Goal: Information Seeking & Learning: Learn about a topic

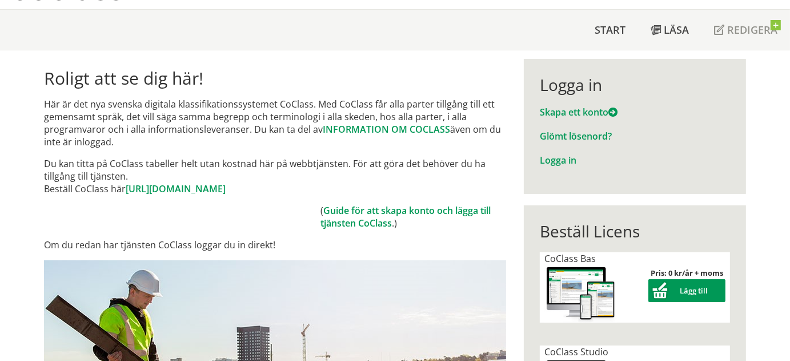
scroll to position [114, 0]
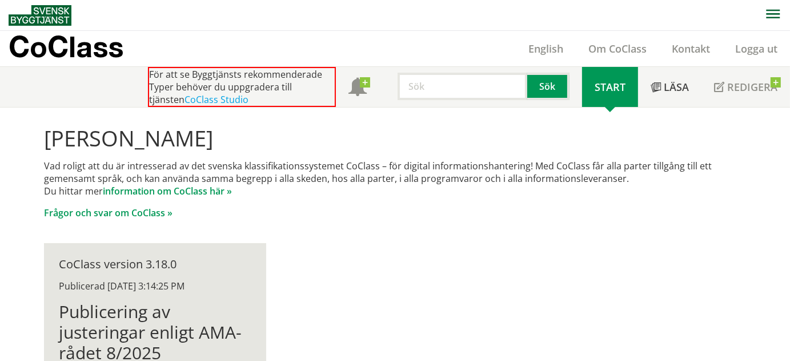
click at [615, 90] on span "Start" at bounding box center [610, 87] width 31 height 14
click at [611, 107] on div at bounding box center [610, 107] width 31 height 0
click at [612, 94] on link "Start" at bounding box center [610, 87] width 56 height 40
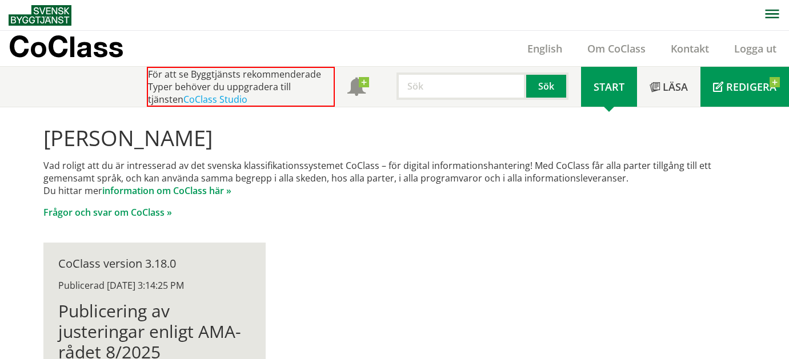
click at [735, 82] on span "Redigera" at bounding box center [751, 87] width 50 height 14
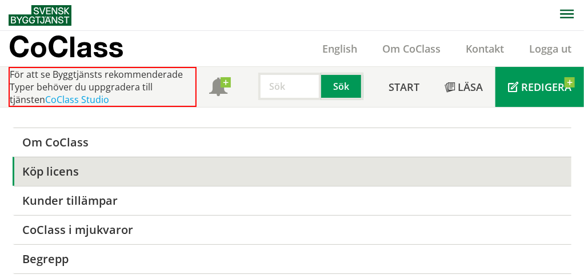
click at [535, 87] on span "Redigera" at bounding box center [546, 87] width 50 height 14
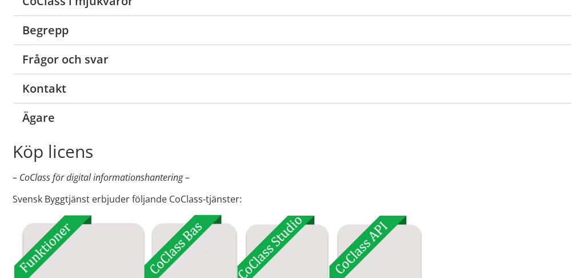
scroll to position [57, 0]
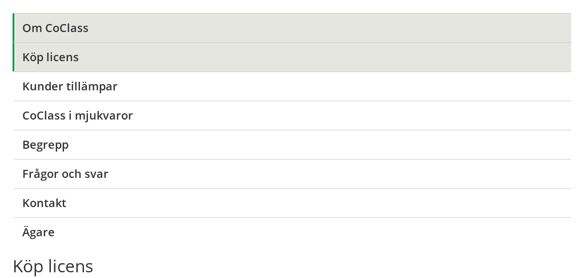
click at [84, 27] on link "Om CoClass" at bounding box center [292, 27] width 559 height 29
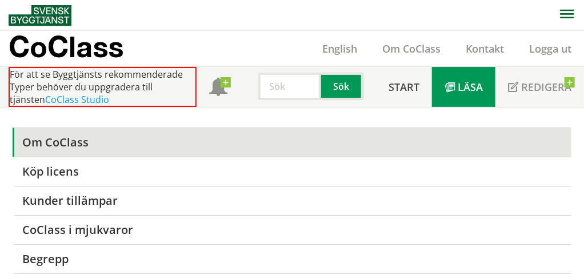
click at [471, 91] on span "Läsa" at bounding box center [470, 87] width 25 height 14
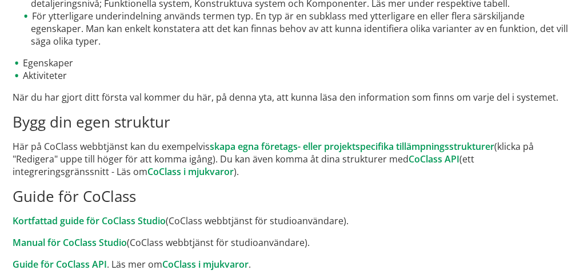
scroll to position [342, 0]
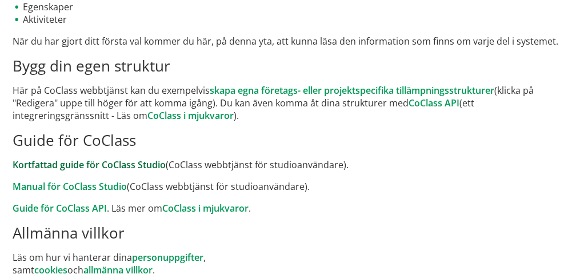
click at [146, 158] on link "Kortfattad guide för CoClass Studio" at bounding box center [89, 164] width 153 height 13
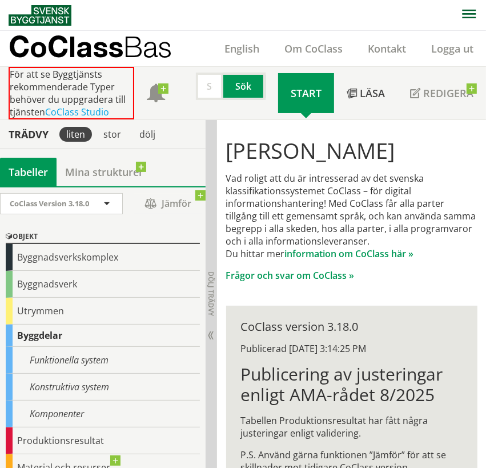
click at [74, 255] on div "Byggnadsverkskomplex" at bounding box center [103, 257] width 194 height 27
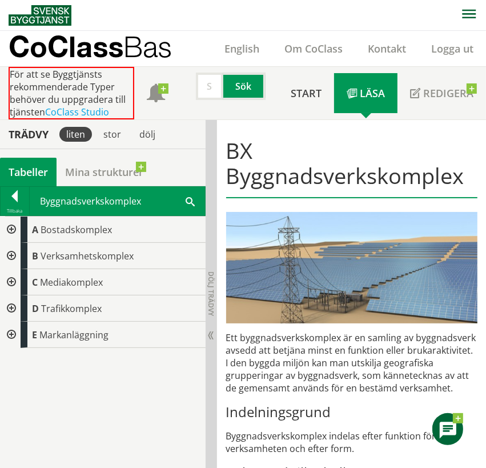
click at [21, 196] on div at bounding box center [15, 198] width 29 height 16
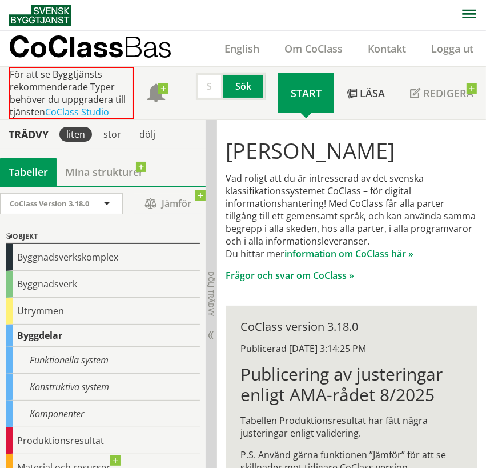
scroll to position [134, 0]
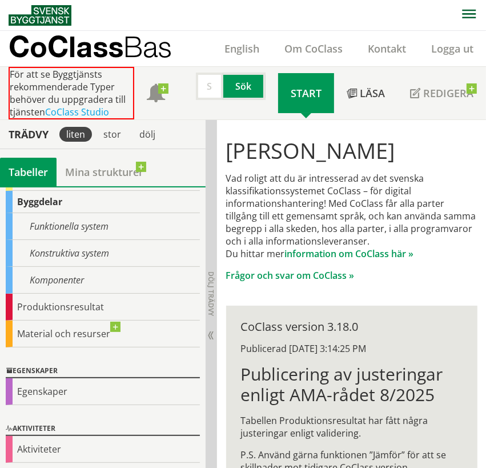
click at [43, 390] on div "Egenskaper" at bounding box center [103, 391] width 194 height 27
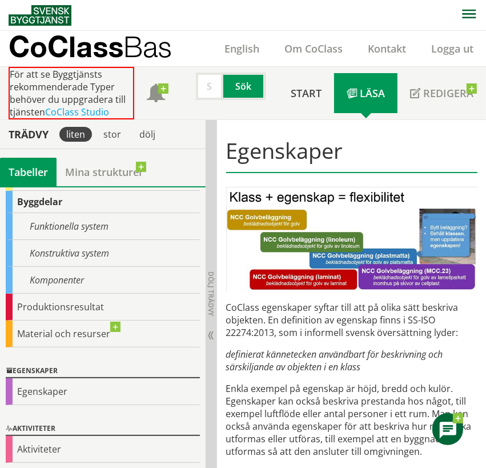
scroll to position [57, 0]
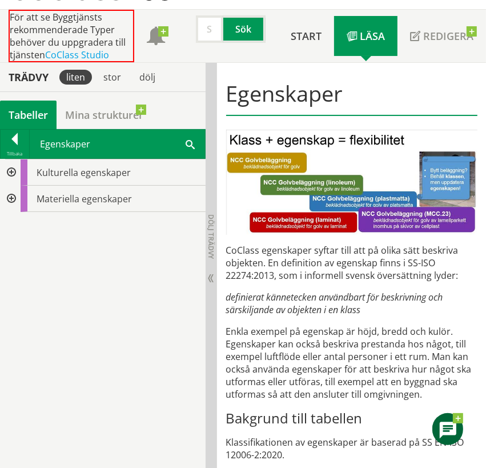
click at [9, 195] on div at bounding box center [10, 199] width 21 height 26
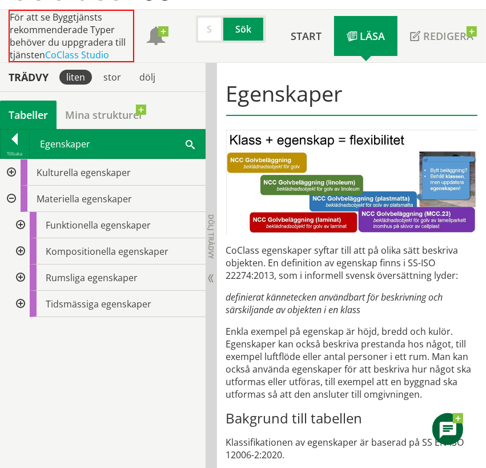
click at [18, 225] on div at bounding box center [19, 225] width 21 height 26
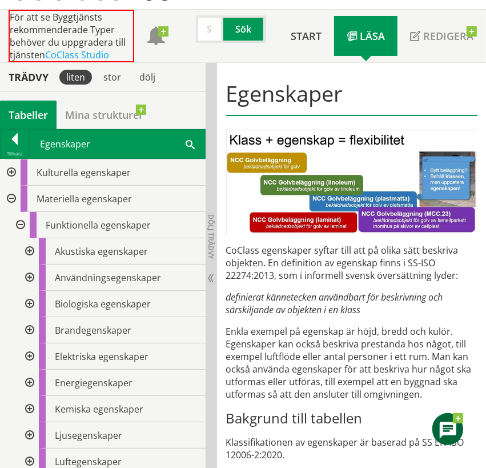
click at [30, 249] on div at bounding box center [28, 251] width 21 height 26
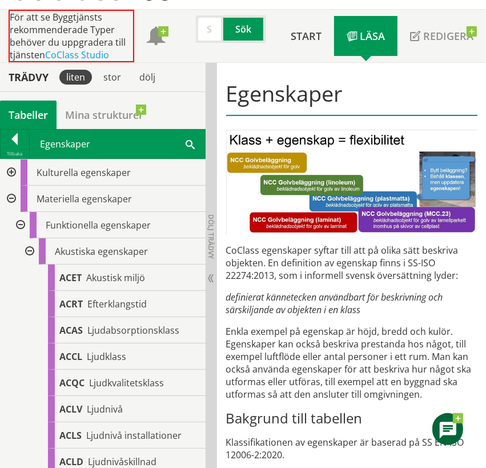
click at [114, 274] on span "Akustisk miljö" at bounding box center [115, 277] width 59 height 13
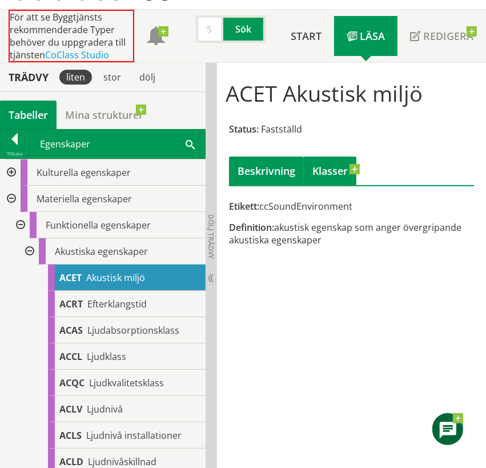
click at [328, 173] on link "Klasser" at bounding box center [330, 171] width 53 height 29
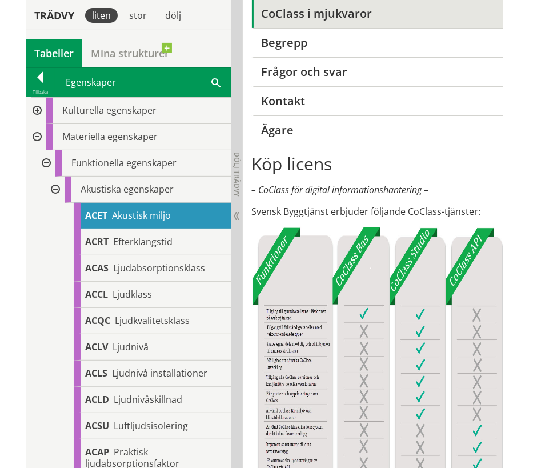
scroll to position [217, 0]
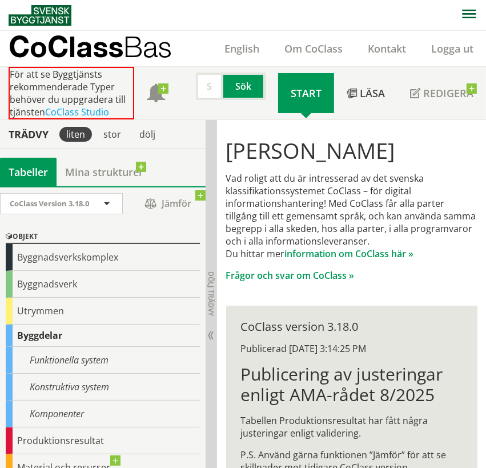
click at [38, 436] on div "Produktionsresultat" at bounding box center [103, 440] width 194 height 27
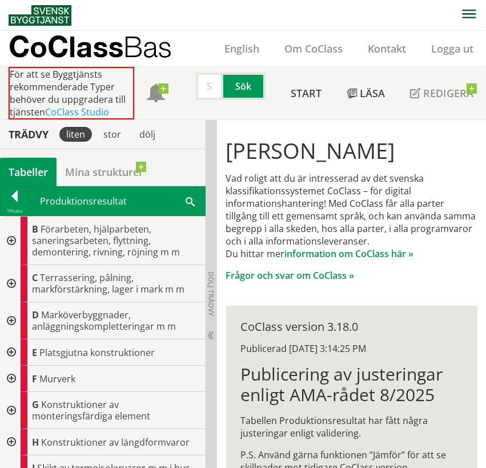
click at [26, 436] on div "H Konstruktioner av längdformvaror" at bounding box center [113, 442] width 185 height 26
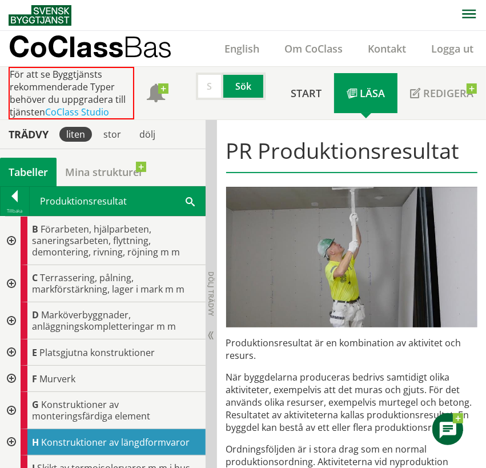
click at [11, 350] on div at bounding box center [10, 352] width 21 height 26
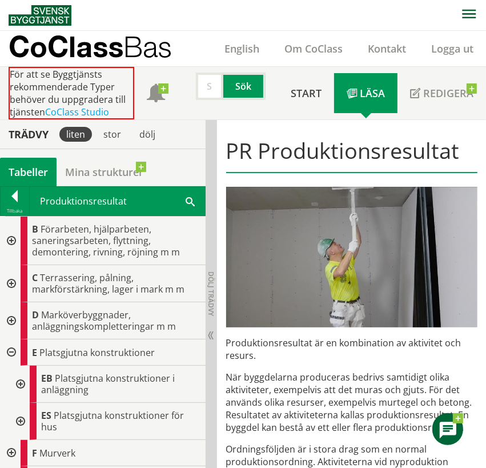
click at [19, 417] on div at bounding box center [19, 421] width 21 height 37
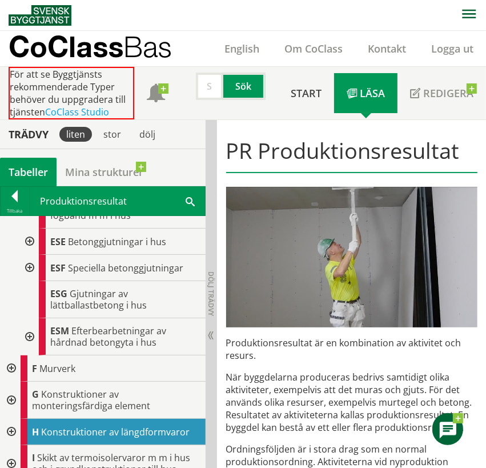
scroll to position [229, 0]
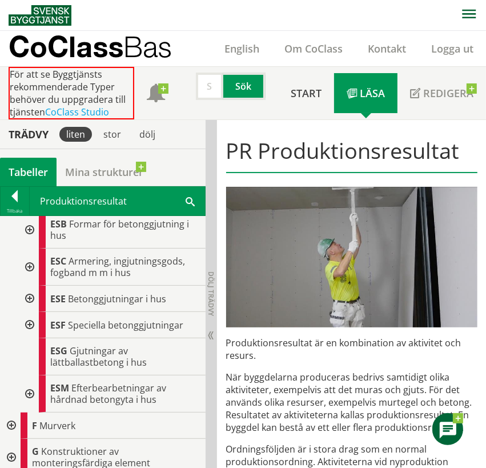
click at [27, 265] on div at bounding box center [28, 267] width 21 height 37
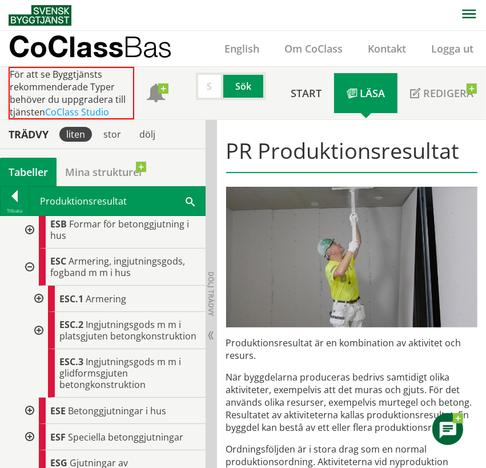
click at [37, 331] on div at bounding box center [37, 330] width 21 height 37
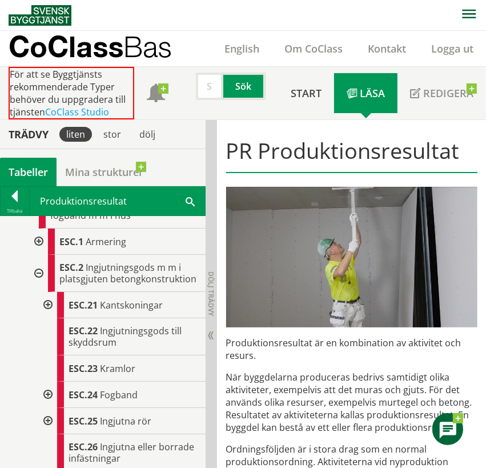
scroll to position [343, 0]
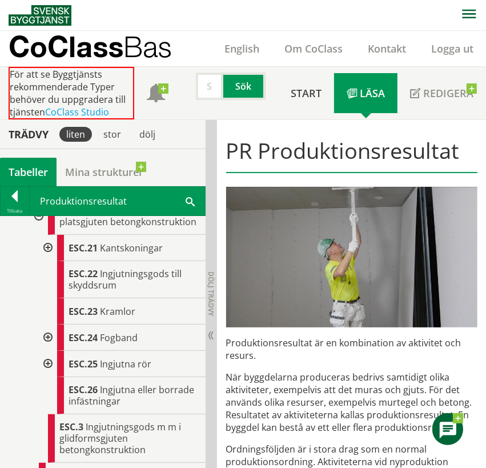
click at [47, 346] on div at bounding box center [47, 338] width 21 height 26
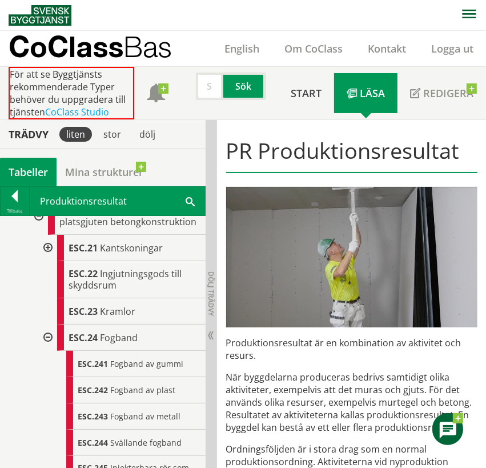
click at [108, 397] on div "ESC.242 Fogband av plast" at bounding box center [135, 390] width 139 height 26
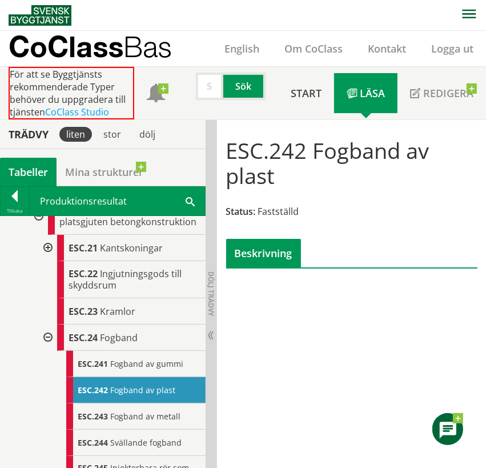
click at [270, 251] on div "Beskrivning" at bounding box center [263, 253] width 75 height 29
click at [260, 251] on div "Beskrivning" at bounding box center [263, 253] width 75 height 29
click at [261, 255] on div "Beskrivning" at bounding box center [263, 253] width 75 height 29
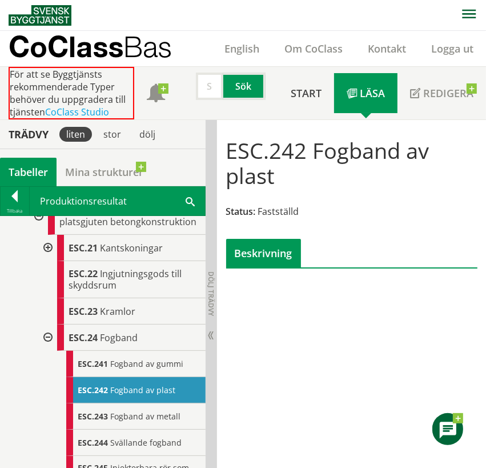
click at [261, 255] on div "Beskrivning" at bounding box center [263, 253] width 75 height 29
click at [369, 91] on span "Läsa" at bounding box center [372, 93] width 25 height 14
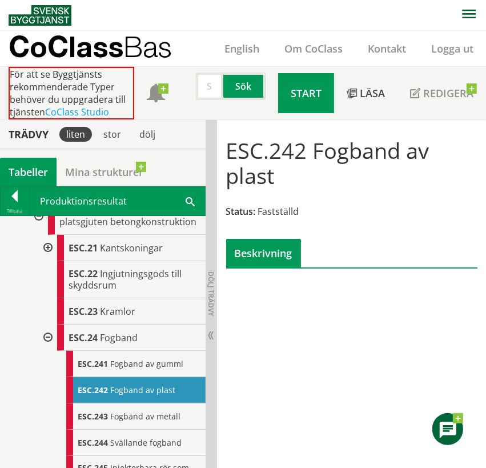
click at [301, 84] on link "Start" at bounding box center [306, 93] width 56 height 40
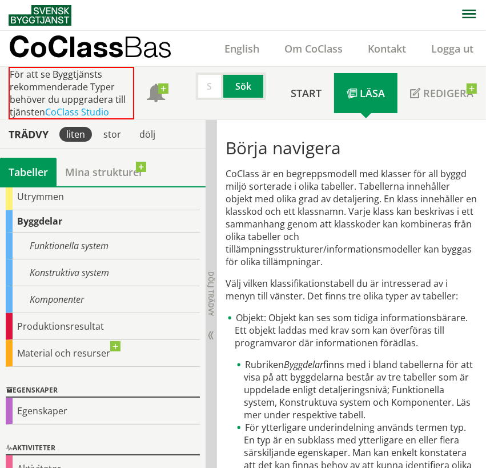
scroll to position [134, 0]
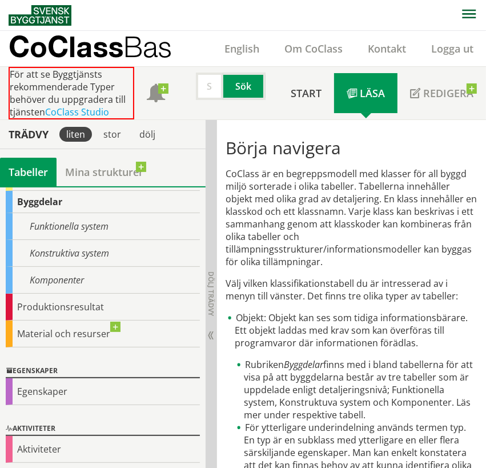
click at [42, 304] on div "Produktionsresultat" at bounding box center [103, 307] width 194 height 27
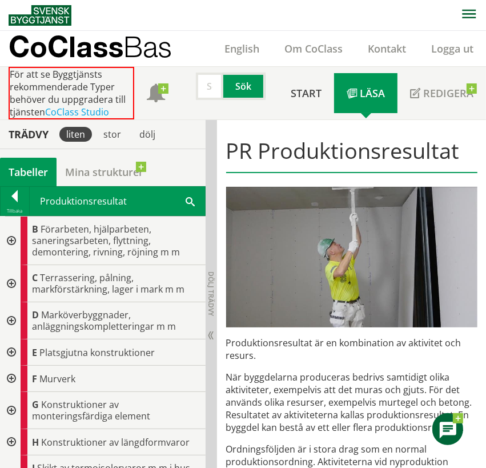
click at [11, 351] on div at bounding box center [10, 352] width 21 height 26
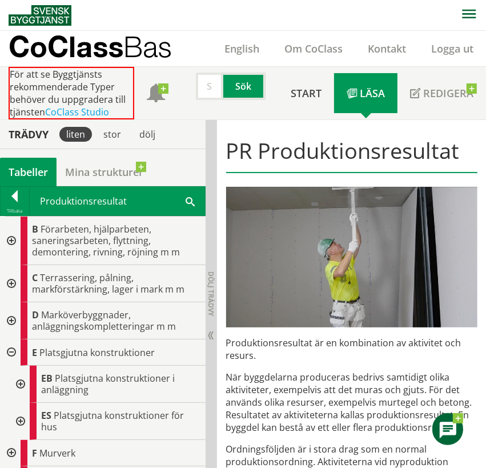
click at [21, 414] on div at bounding box center [19, 421] width 21 height 37
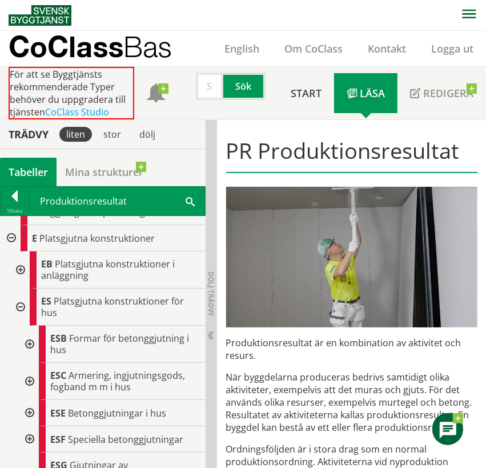
scroll to position [171, 0]
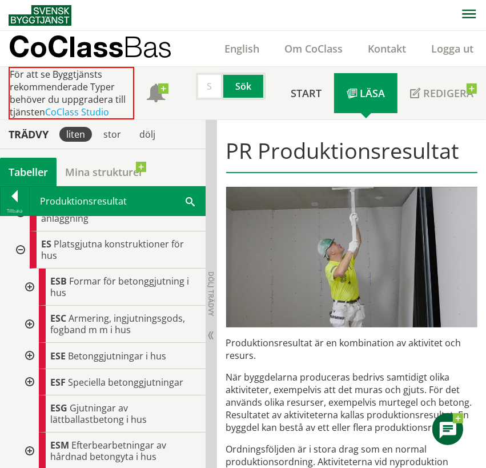
click at [28, 321] on div at bounding box center [28, 324] width 21 height 37
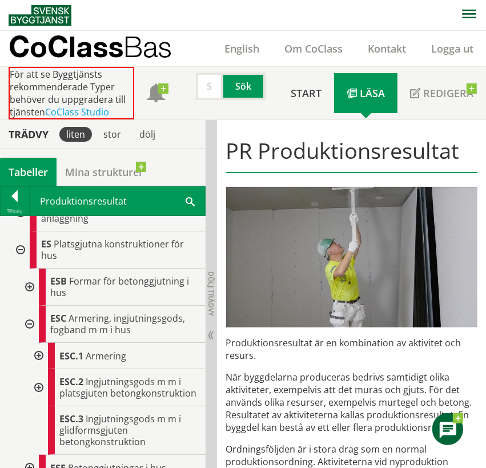
scroll to position [229, 0]
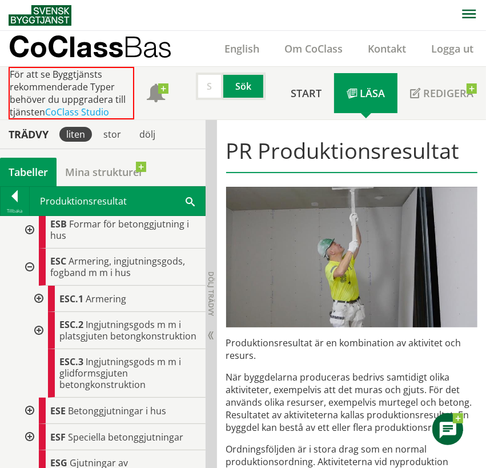
click at [41, 333] on div at bounding box center [37, 330] width 21 height 37
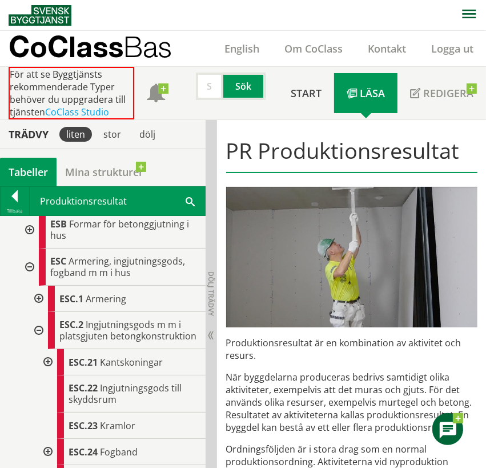
scroll to position [343, 0]
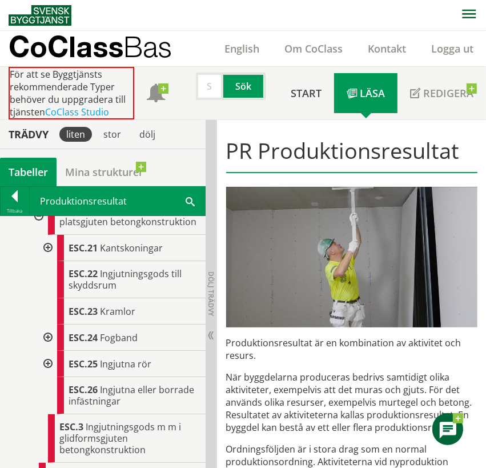
click at [47, 346] on div at bounding box center [47, 338] width 21 height 26
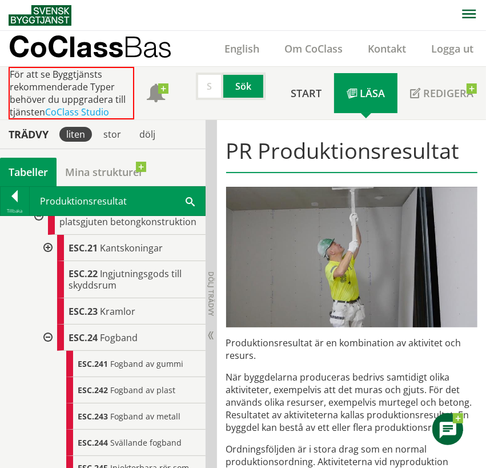
click at [133, 395] on span "Fogband av plast" at bounding box center [142, 390] width 65 height 11
